Goal: Find specific page/section: Find specific page/section

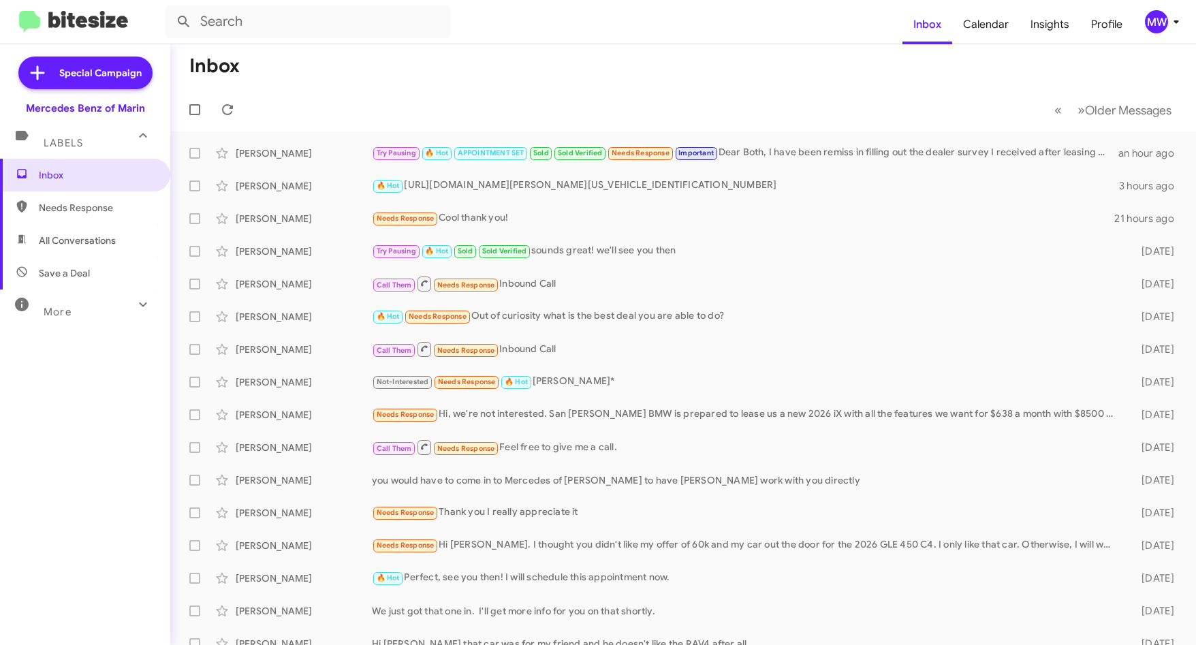
click at [87, 215] on span "Needs Response" at bounding box center [85, 207] width 170 height 33
type input "in:needs-response"
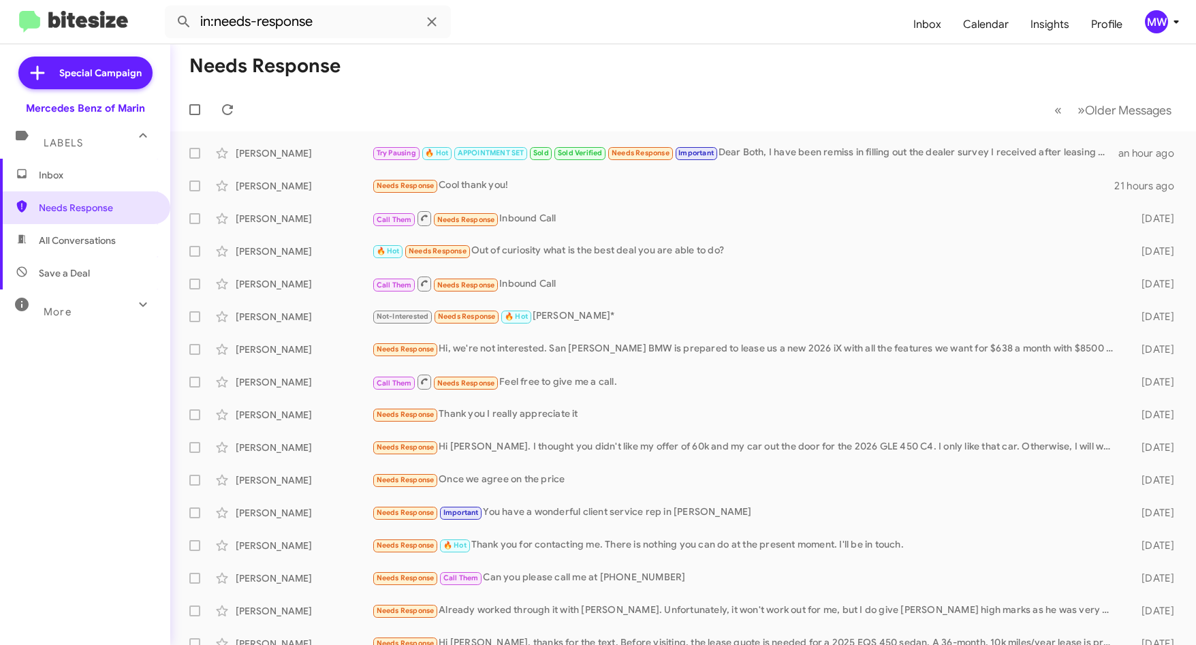
click at [90, 176] on span "Inbox" at bounding box center [97, 175] width 116 height 14
